Goal: Obtain resource: Download file/media

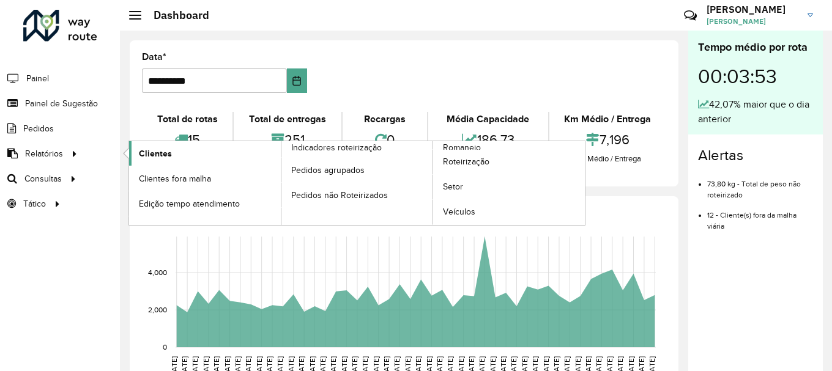
click at [210, 143] on link "Clientes" at bounding box center [205, 153] width 152 height 24
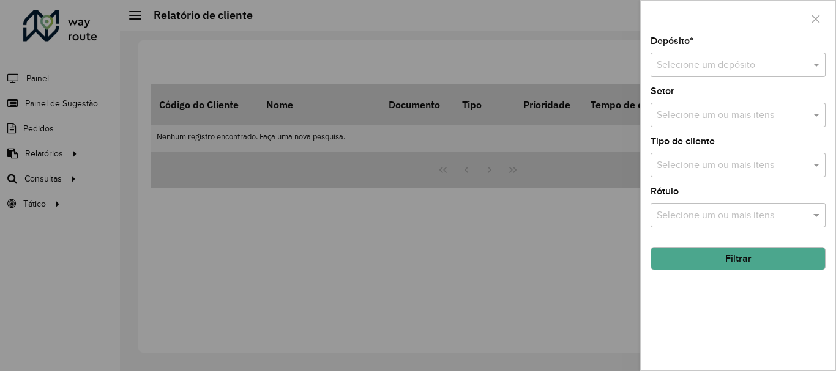
drag, startPoint x: 700, startPoint y: 45, endPoint x: 704, endPoint y: 62, distance: 17.7
click at [702, 45] on div "Depósito * Selecione um depósito" at bounding box center [737, 57] width 175 height 40
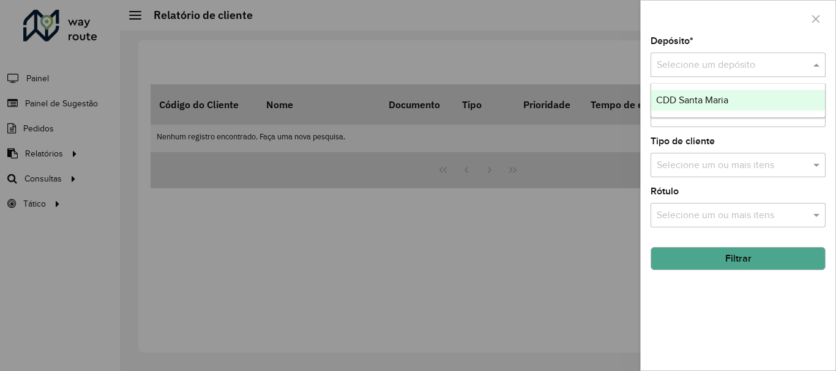
click at [706, 62] on input "text" at bounding box center [726, 65] width 138 height 15
click at [699, 99] on span "CDD Santa Maria" at bounding box center [692, 100] width 72 height 10
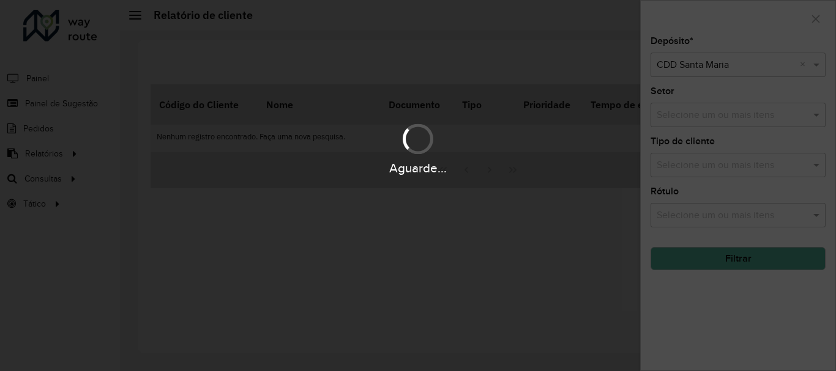
click at [736, 261] on div "Aguarde..." at bounding box center [418, 185] width 836 height 371
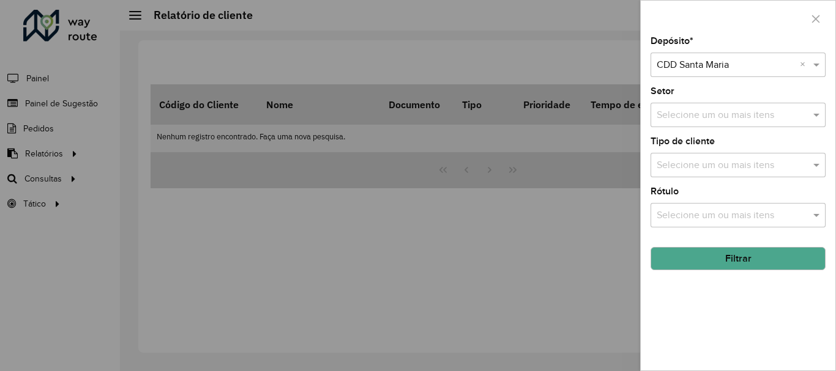
click at [717, 261] on button "Filtrar" at bounding box center [737, 258] width 175 height 23
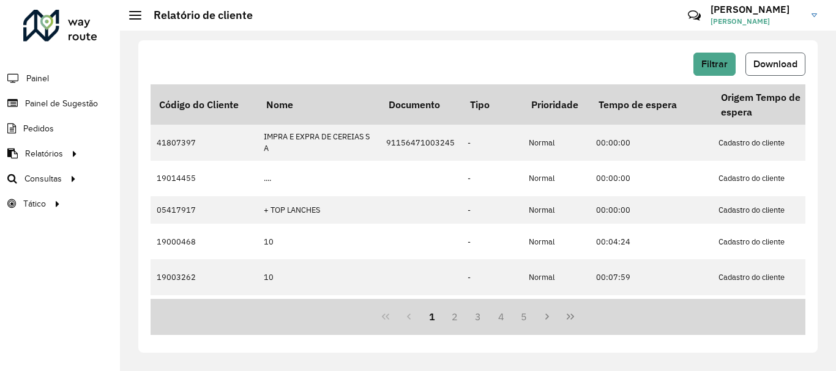
click at [769, 63] on span "Download" at bounding box center [775, 64] width 44 height 10
